Goal: Transaction & Acquisition: Book appointment/travel/reservation

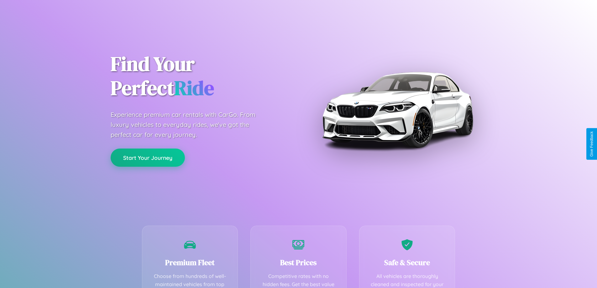
click at [148, 158] on button "Start Your Journey" at bounding box center [148, 157] width 74 height 18
click at [148, 157] on button "Start Your Journey" at bounding box center [148, 157] width 74 height 18
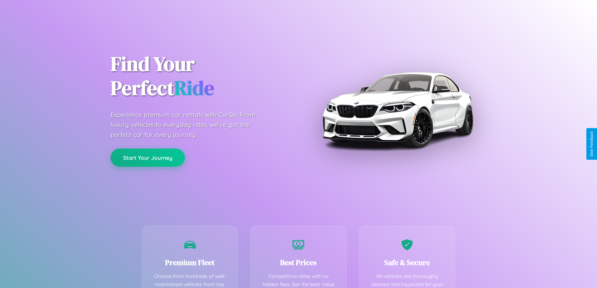
click at [148, 157] on button "Start Your Journey" at bounding box center [148, 157] width 74 height 18
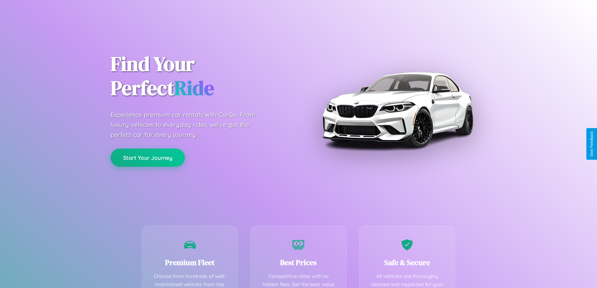
click at [148, 157] on button "Start Your Journey" at bounding box center [148, 157] width 74 height 18
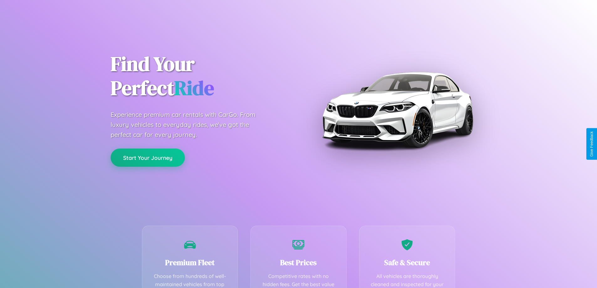
click at [148, 157] on button "Start Your Journey" at bounding box center [148, 157] width 74 height 18
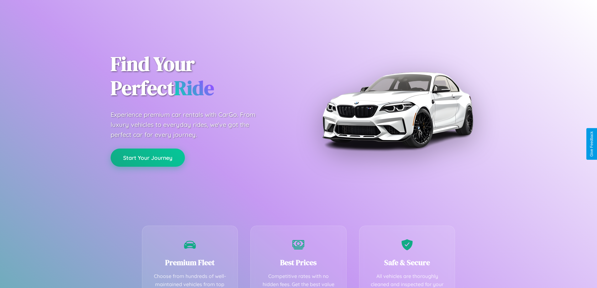
click at [148, 157] on button "Start Your Journey" at bounding box center [148, 157] width 74 height 18
